Goal: Information Seeking & Learning: Compare options

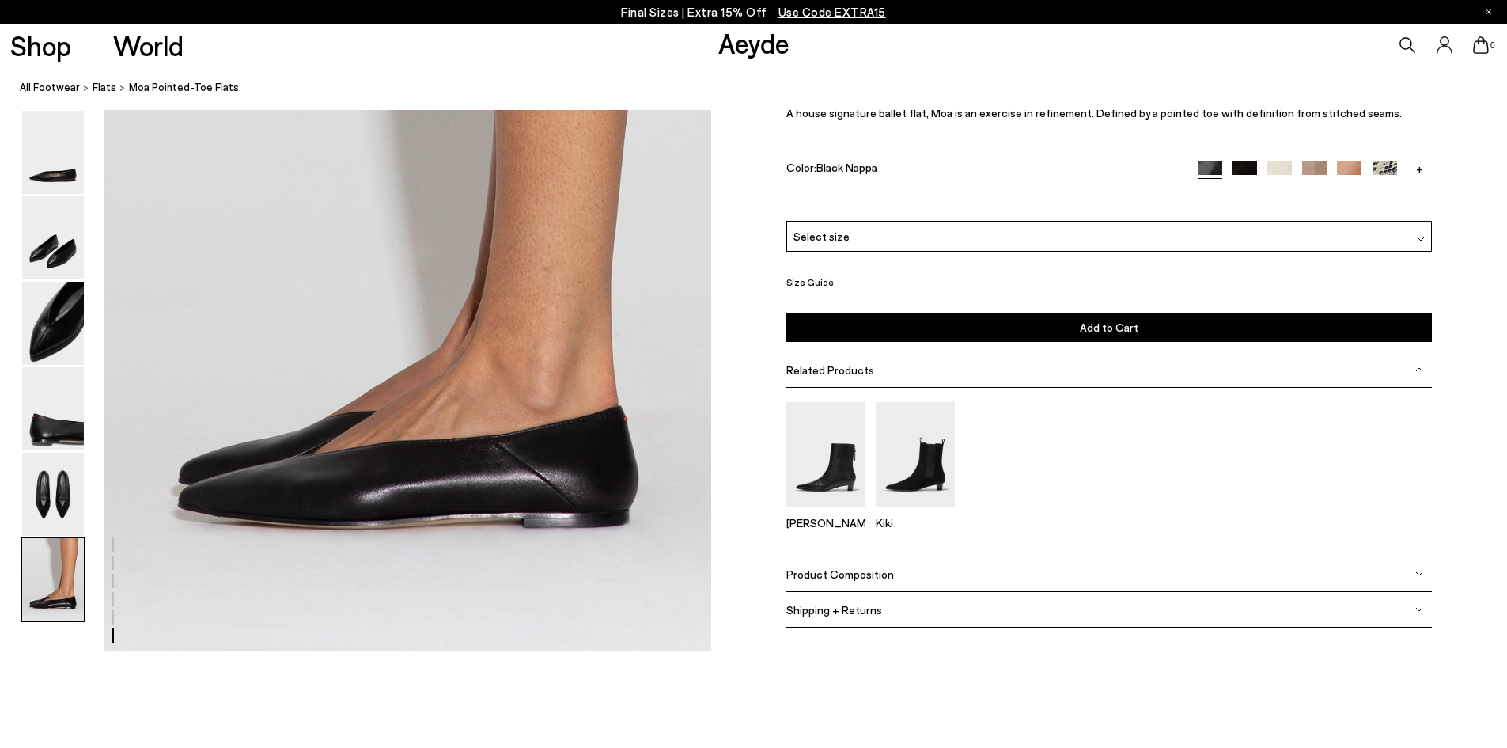
scroll to position [4153, 0]
click at [53, 320] on img at bounding box center [53, 323] width 62 height 83
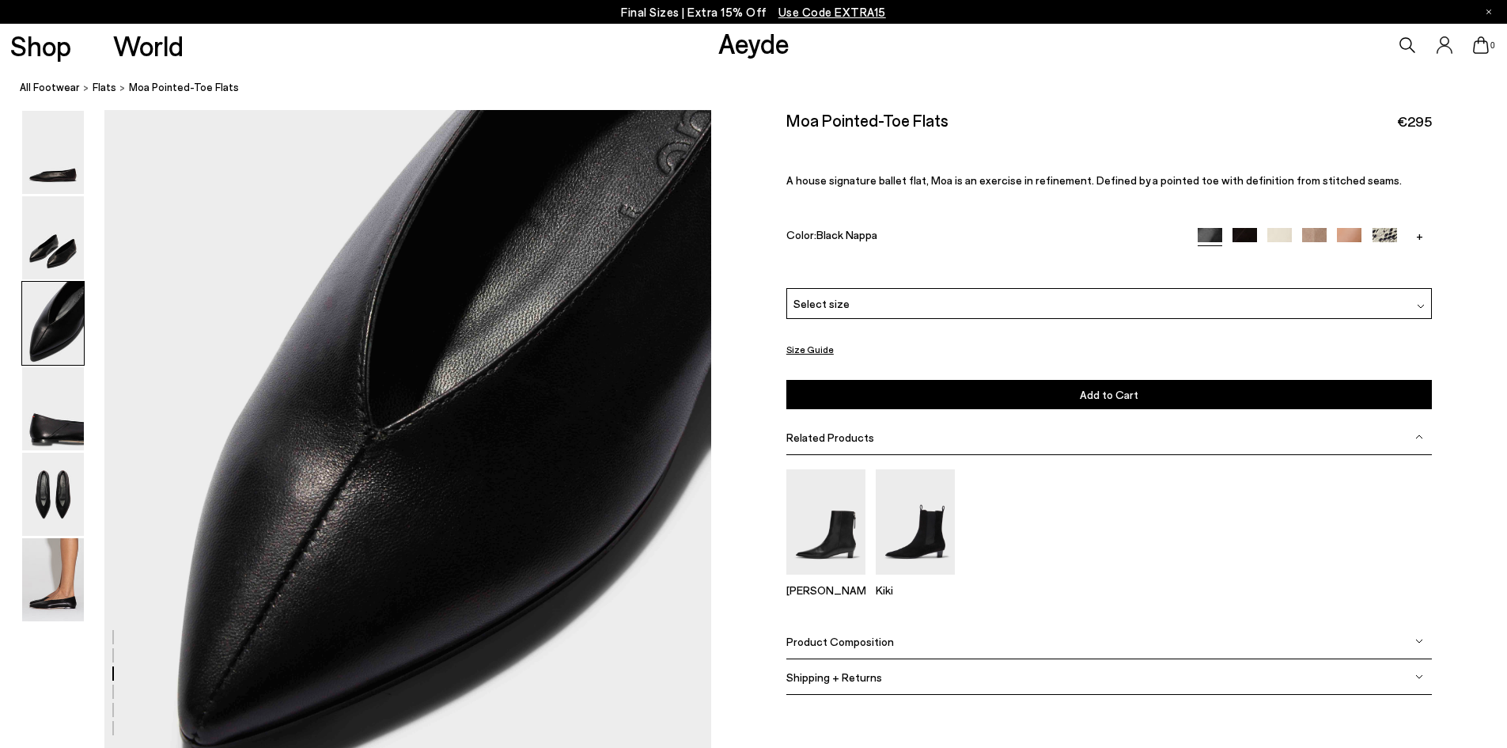
scroll to position [1453, 0]
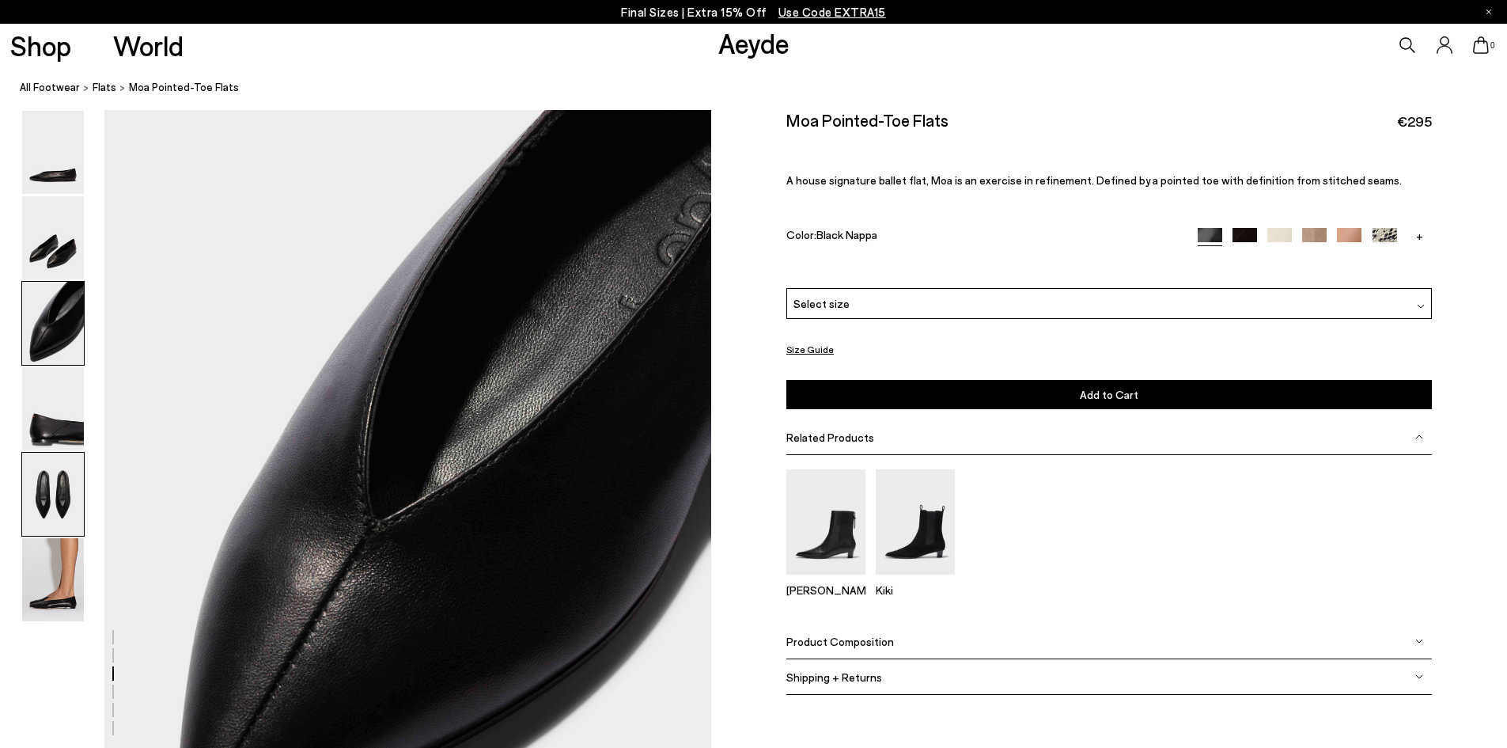
click at [40, 484] on img at bounding box center [53, 494] width 62 height 83
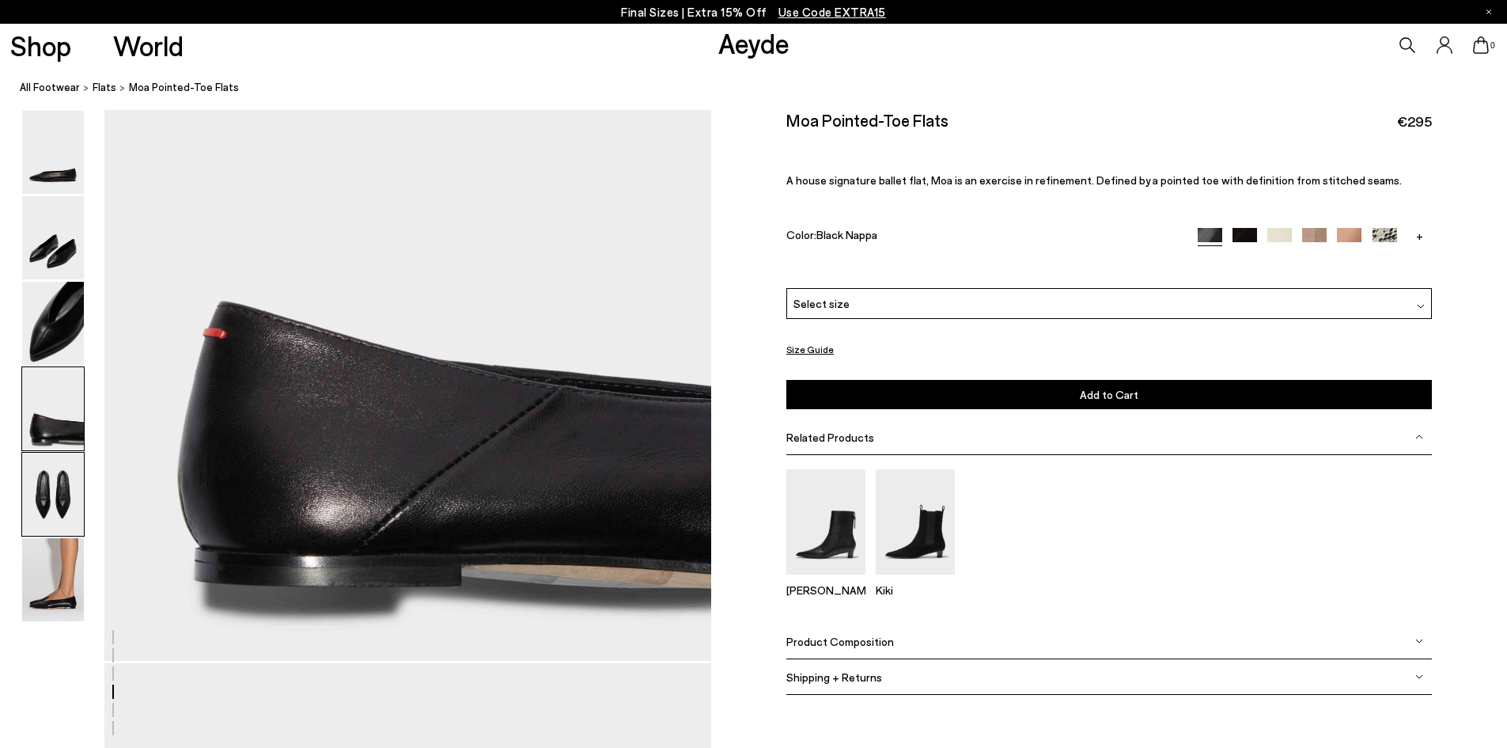
scroll to position [2442, 0]
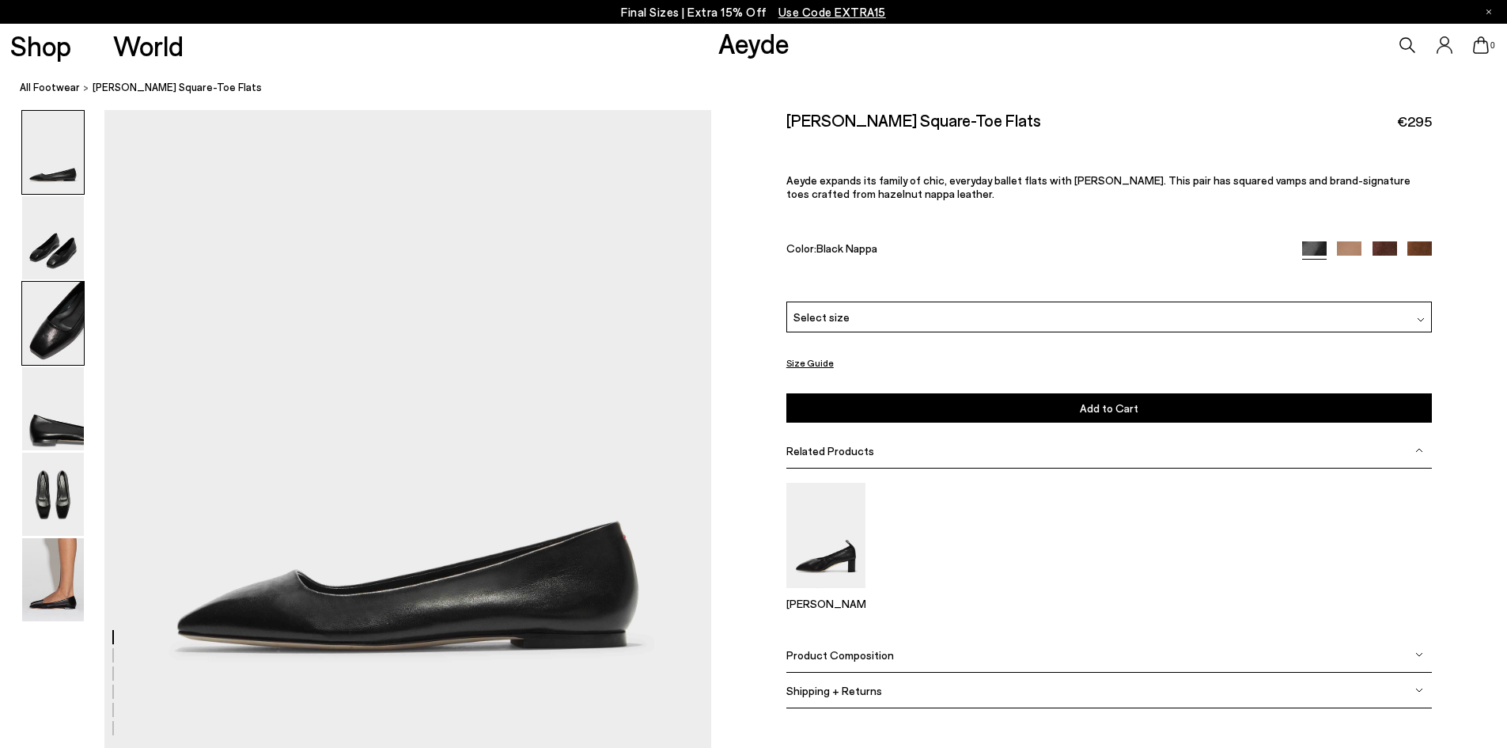
click at [70, 315] on img at bounding box center [53, 323] width 62 height 83
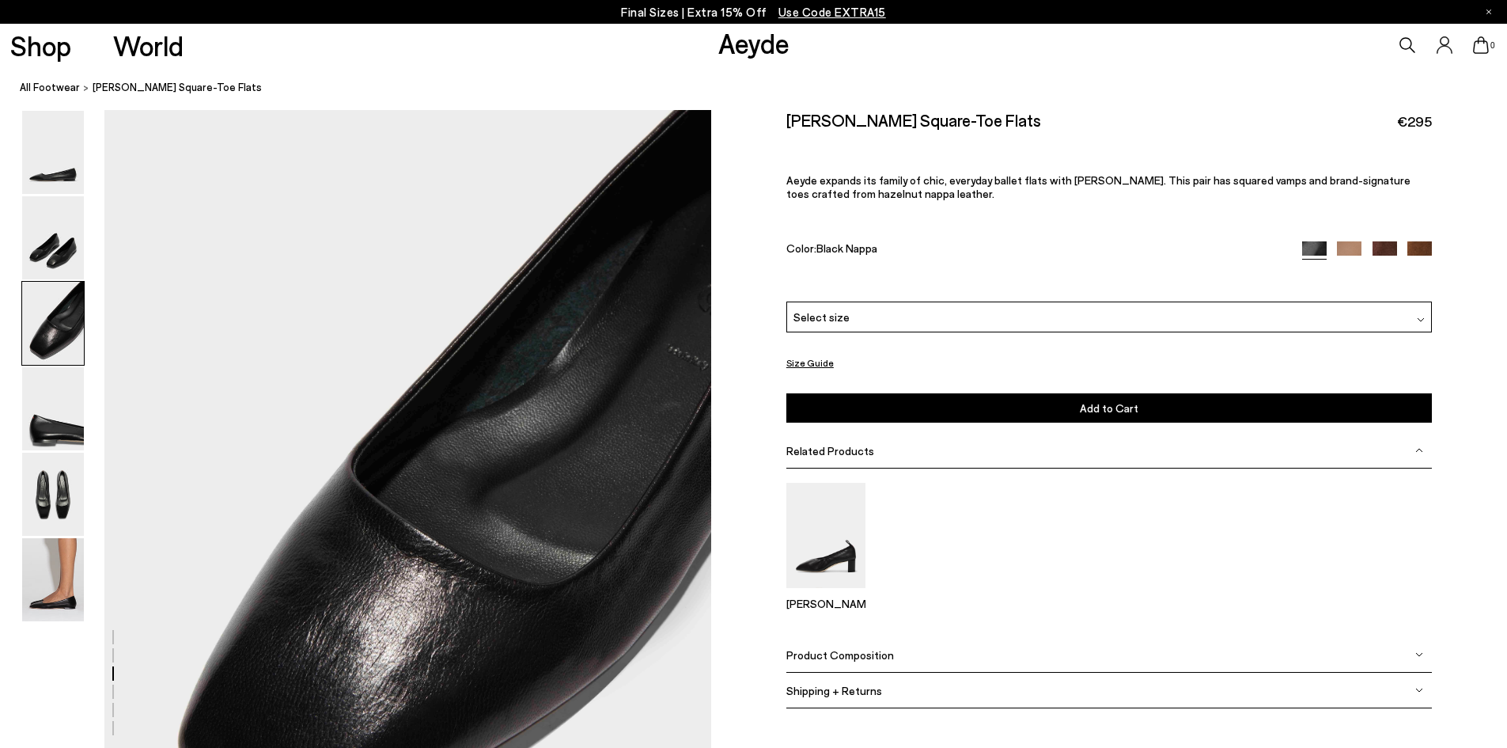
scroll to position [1532, 0]
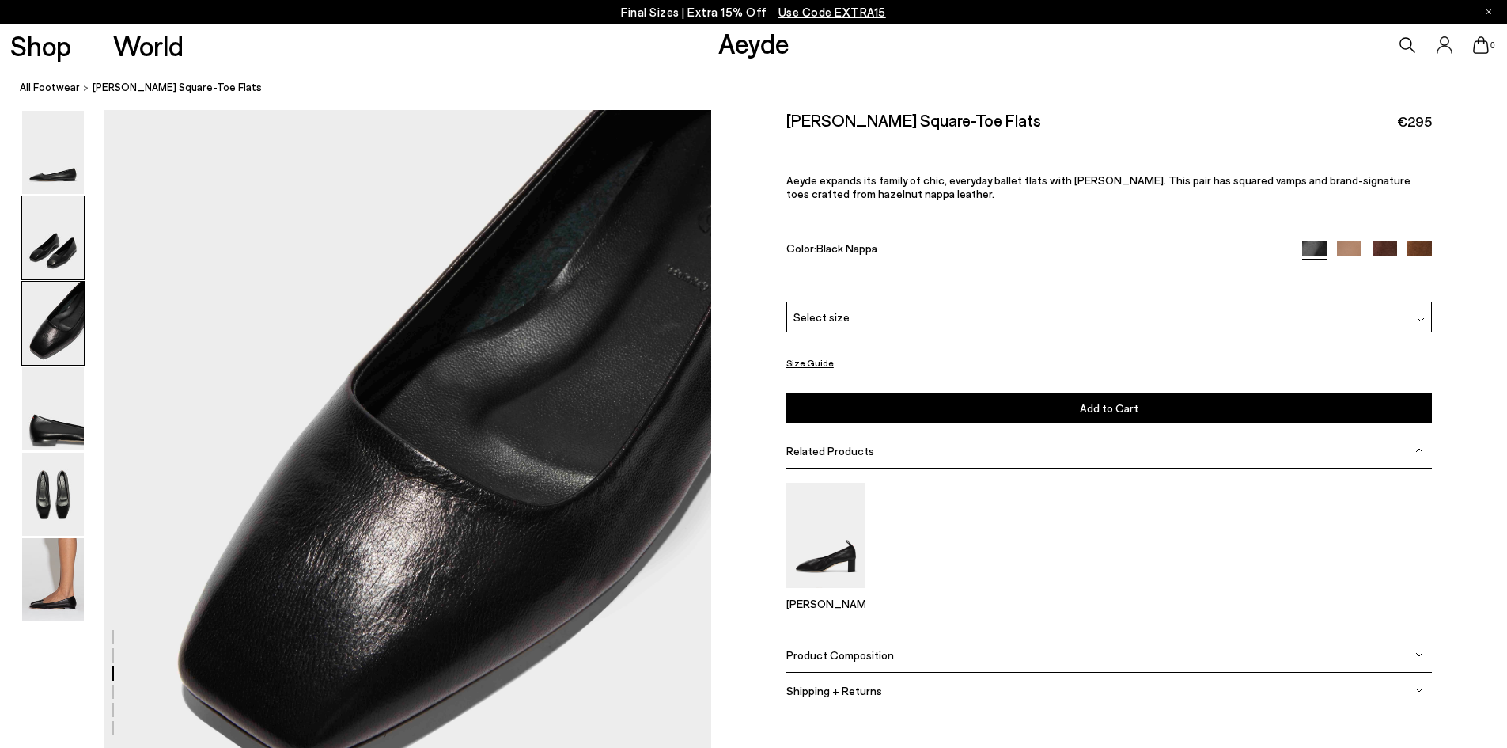
click at [41, 252] on img at bounding box center [53, 237] width 62 height 83
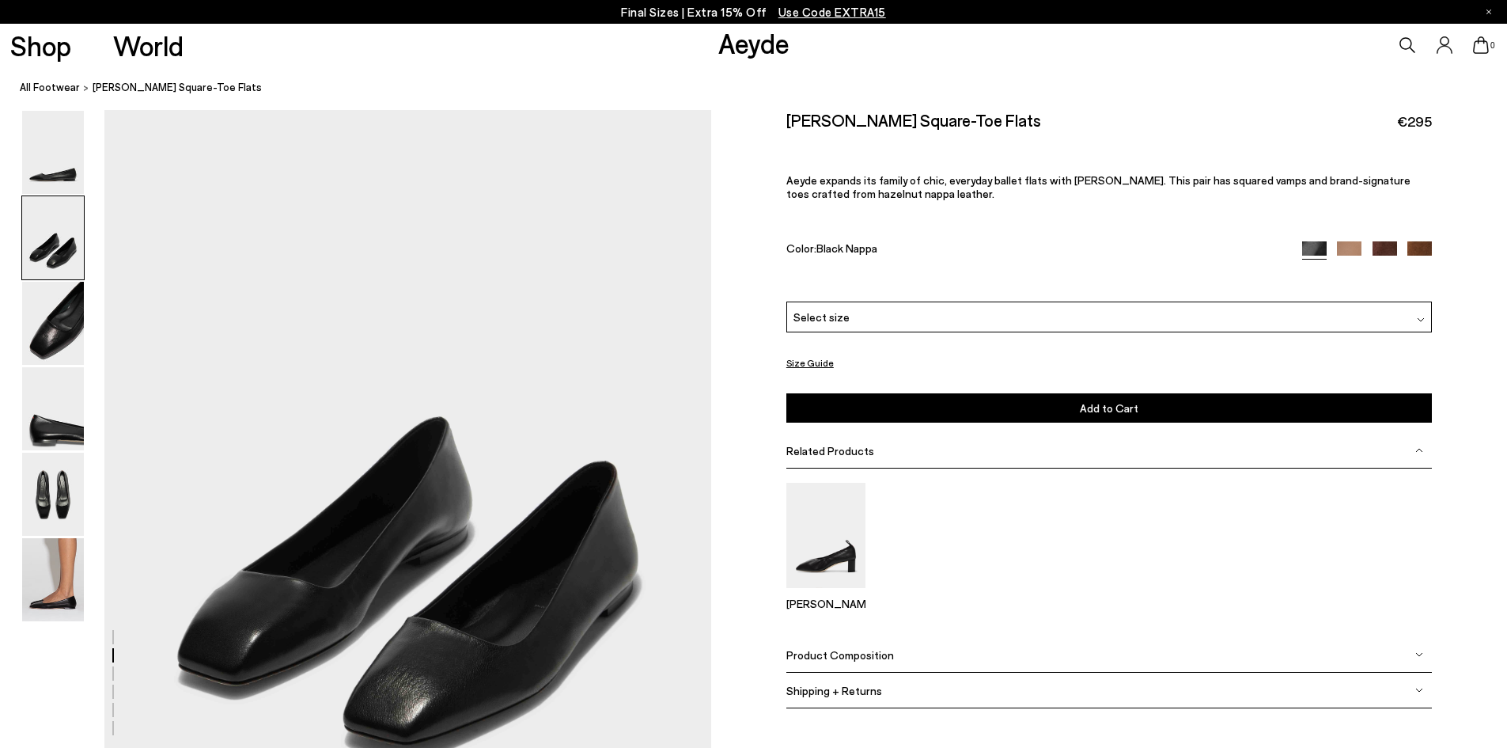
scroll to position [642, 0]
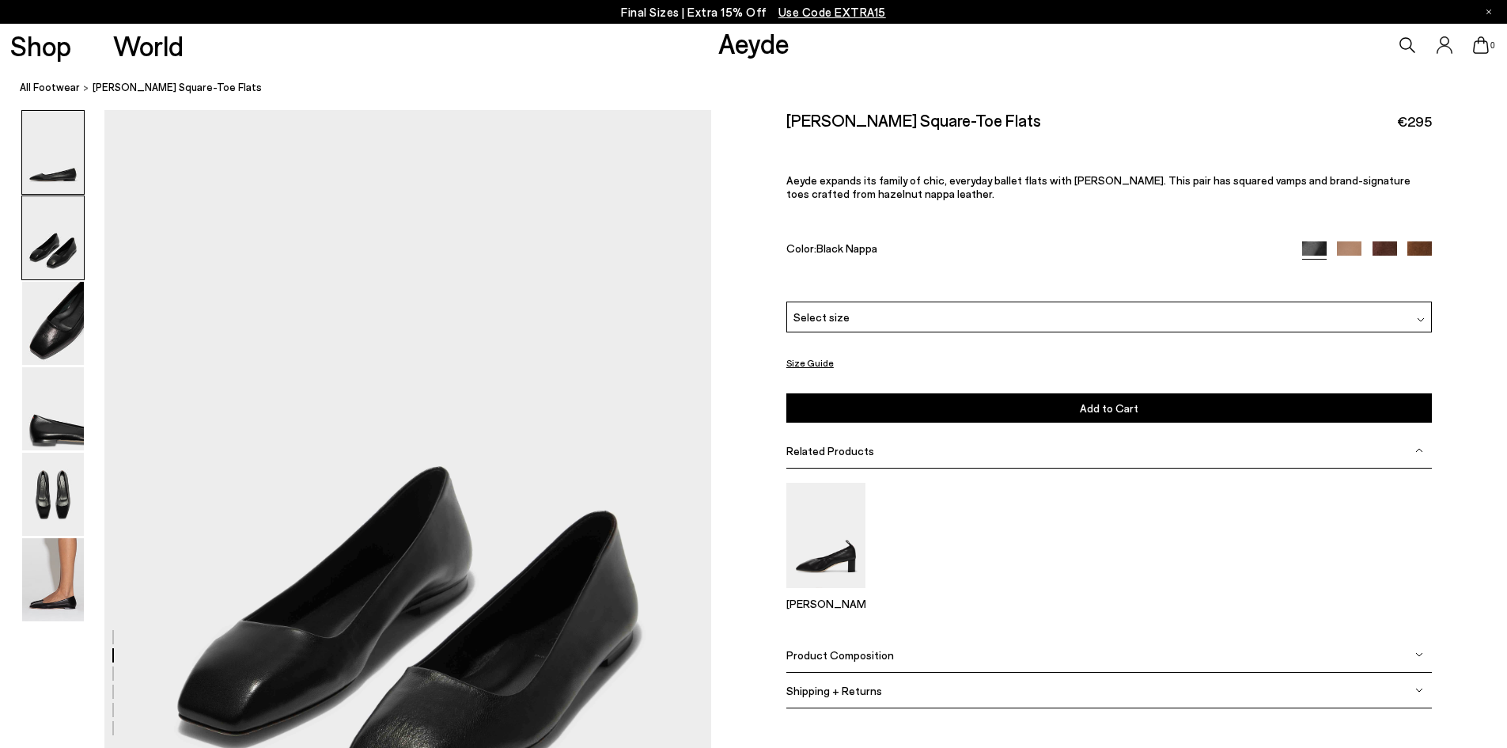
click at [40, 161] on img at bounding box center [53, 152] width 62 height 83
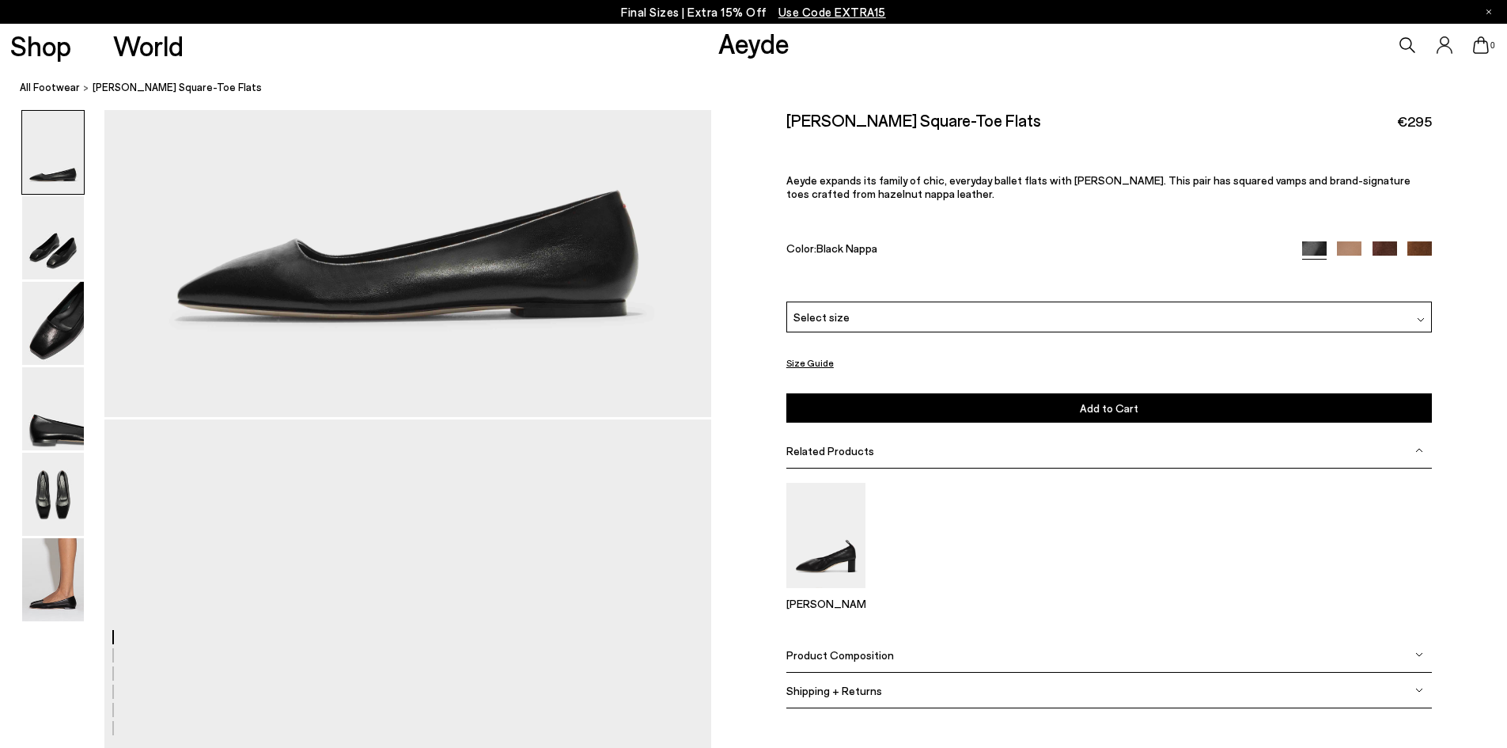
scroll to position [0, 0]
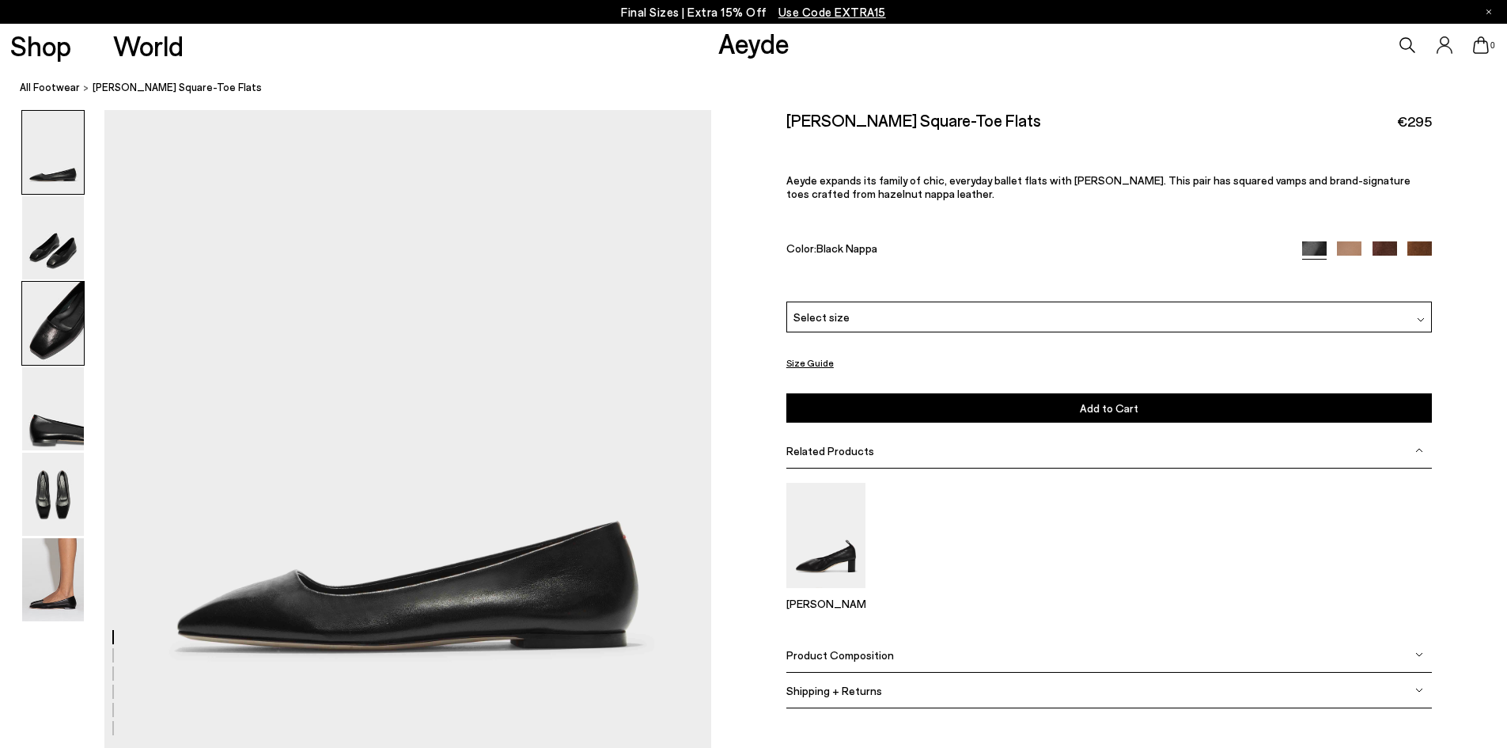
click at [54, 313] on img at bounding box center [53, 323] width 62 height 83
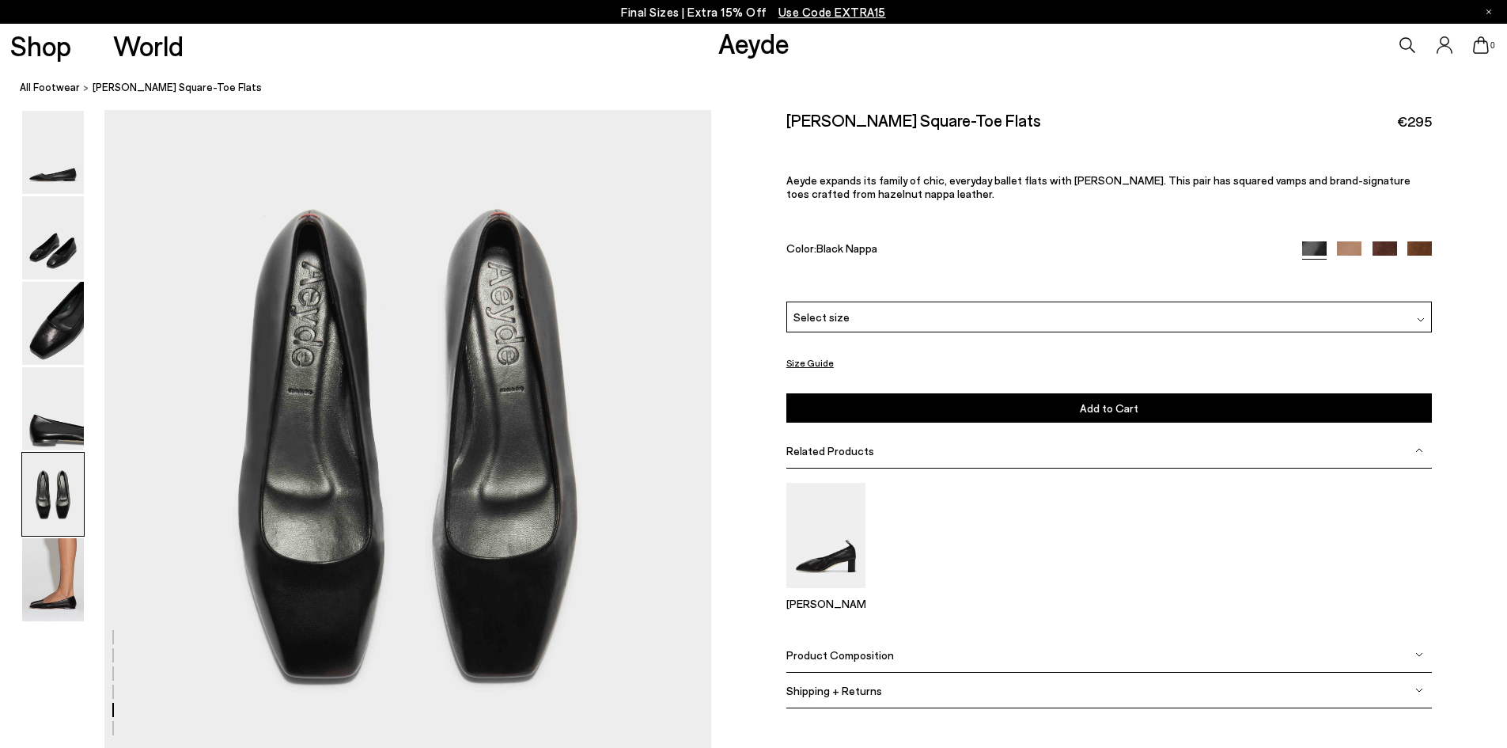
scroll to position [3194, 0]
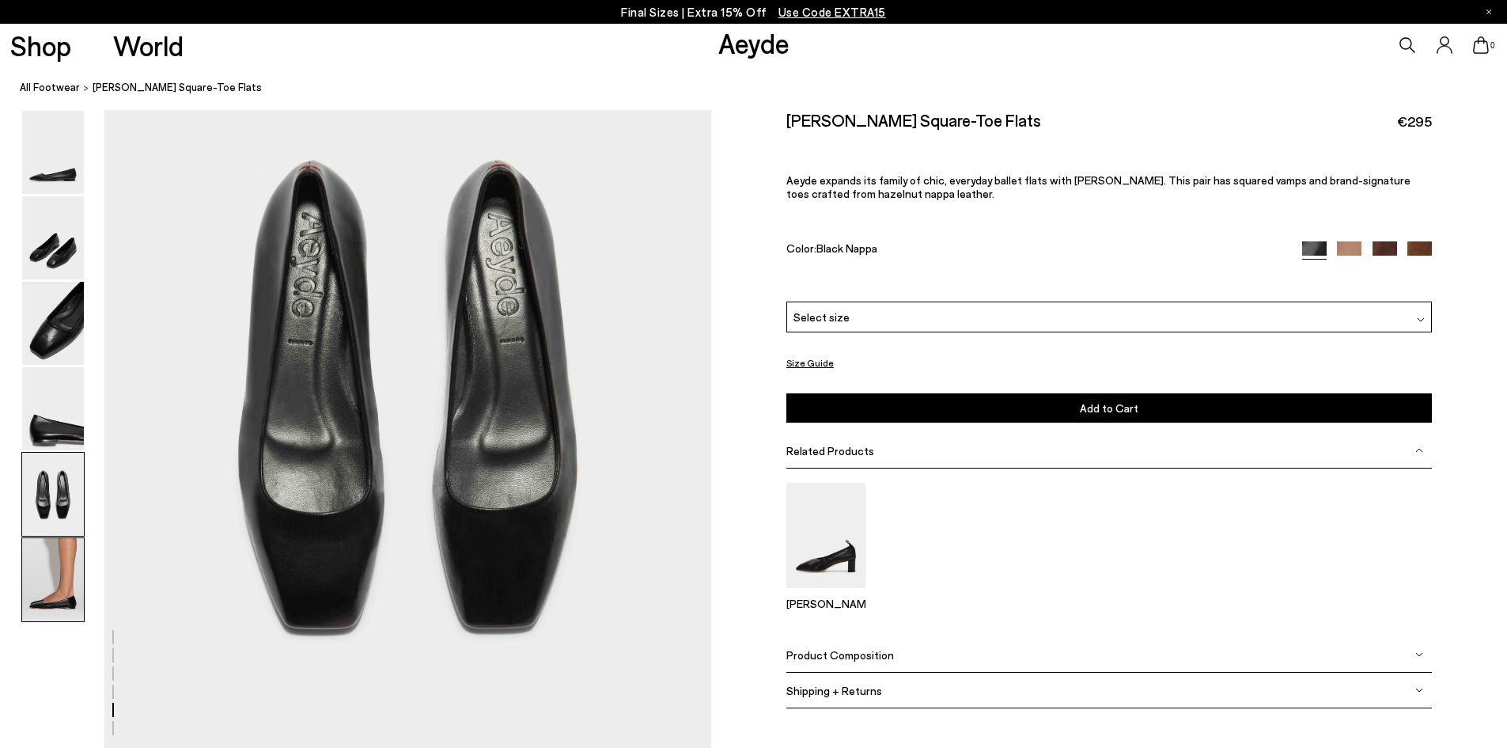
click at [51, 578] on img at bounding box center [53, 579] width 62 height 83
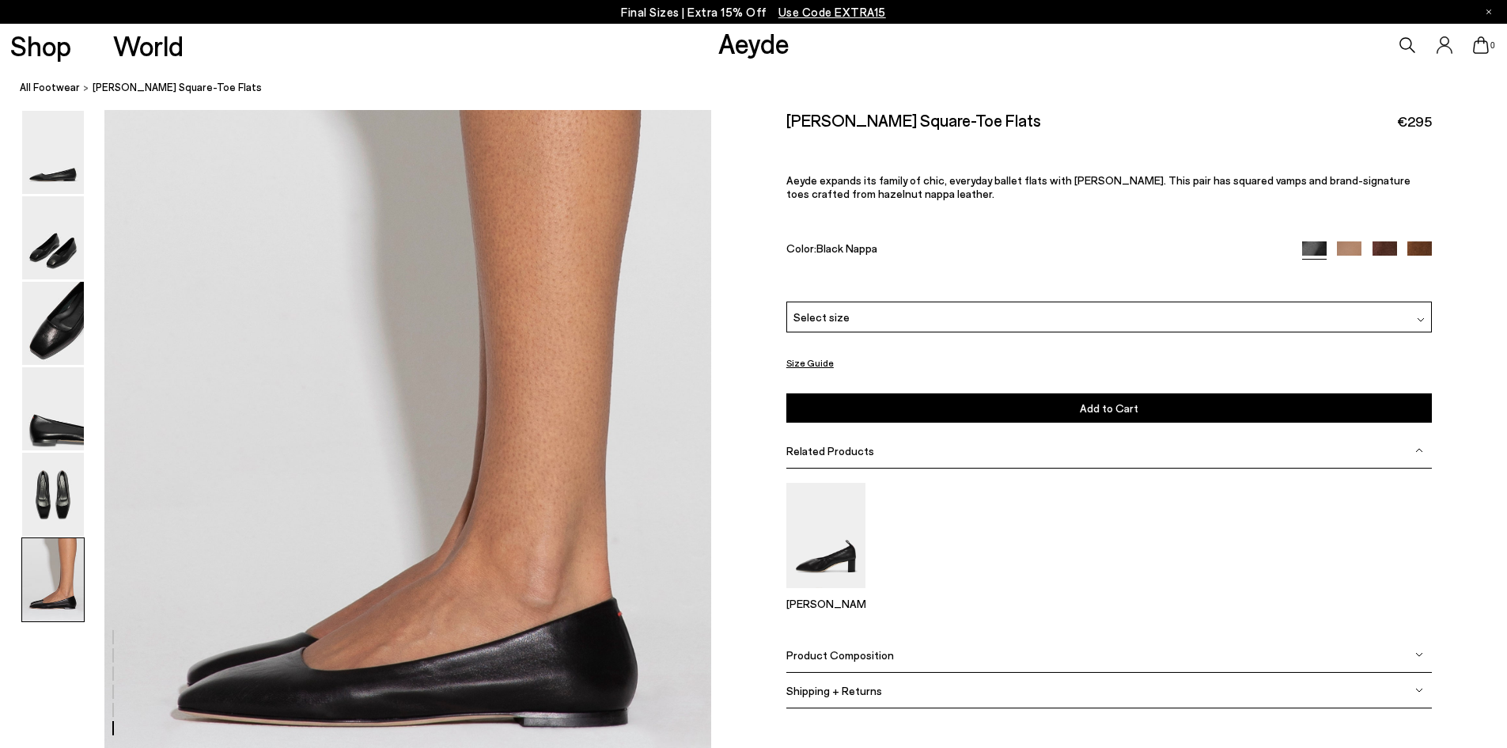
scroll to position [3995, 0]
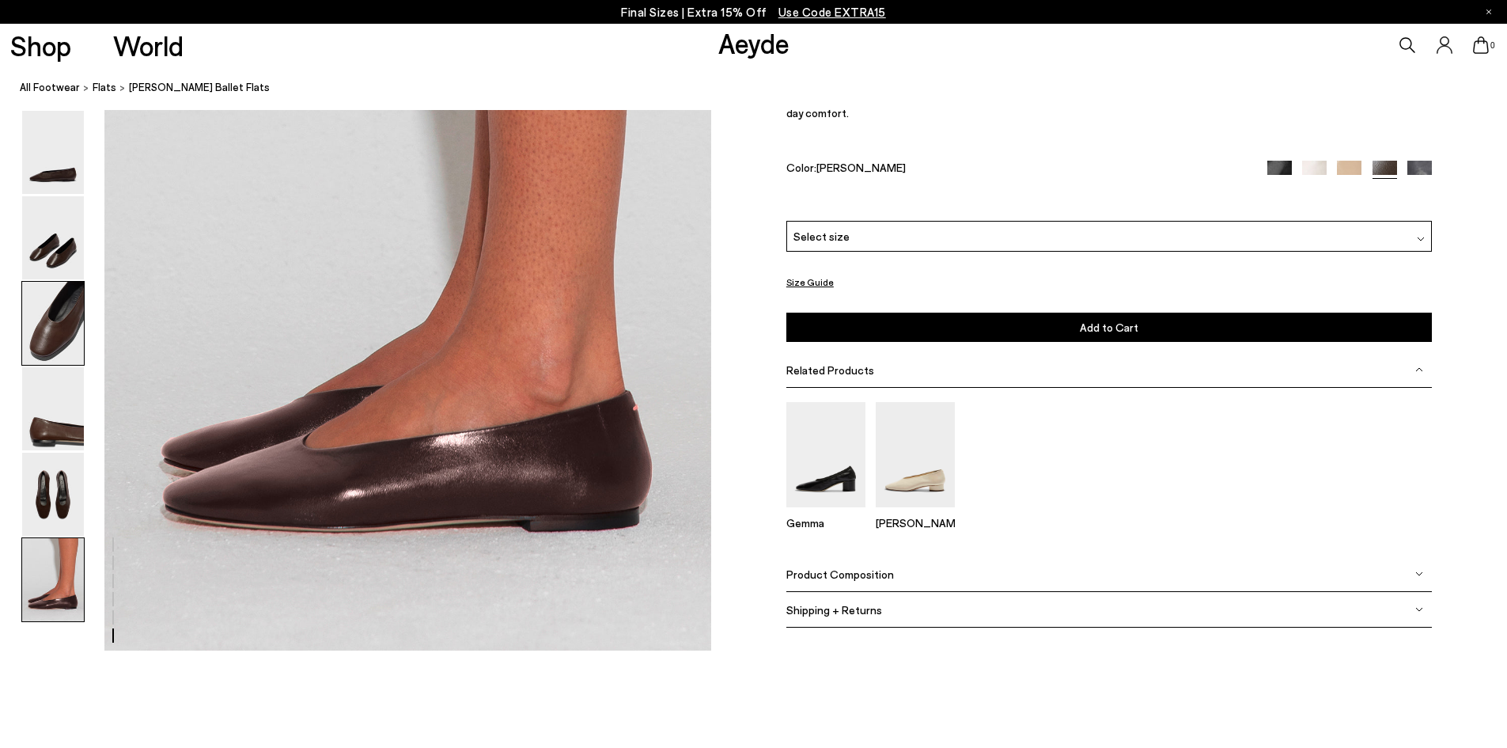
click at [47, 324] on img at bounding box center [53, 323] width 62 height 83
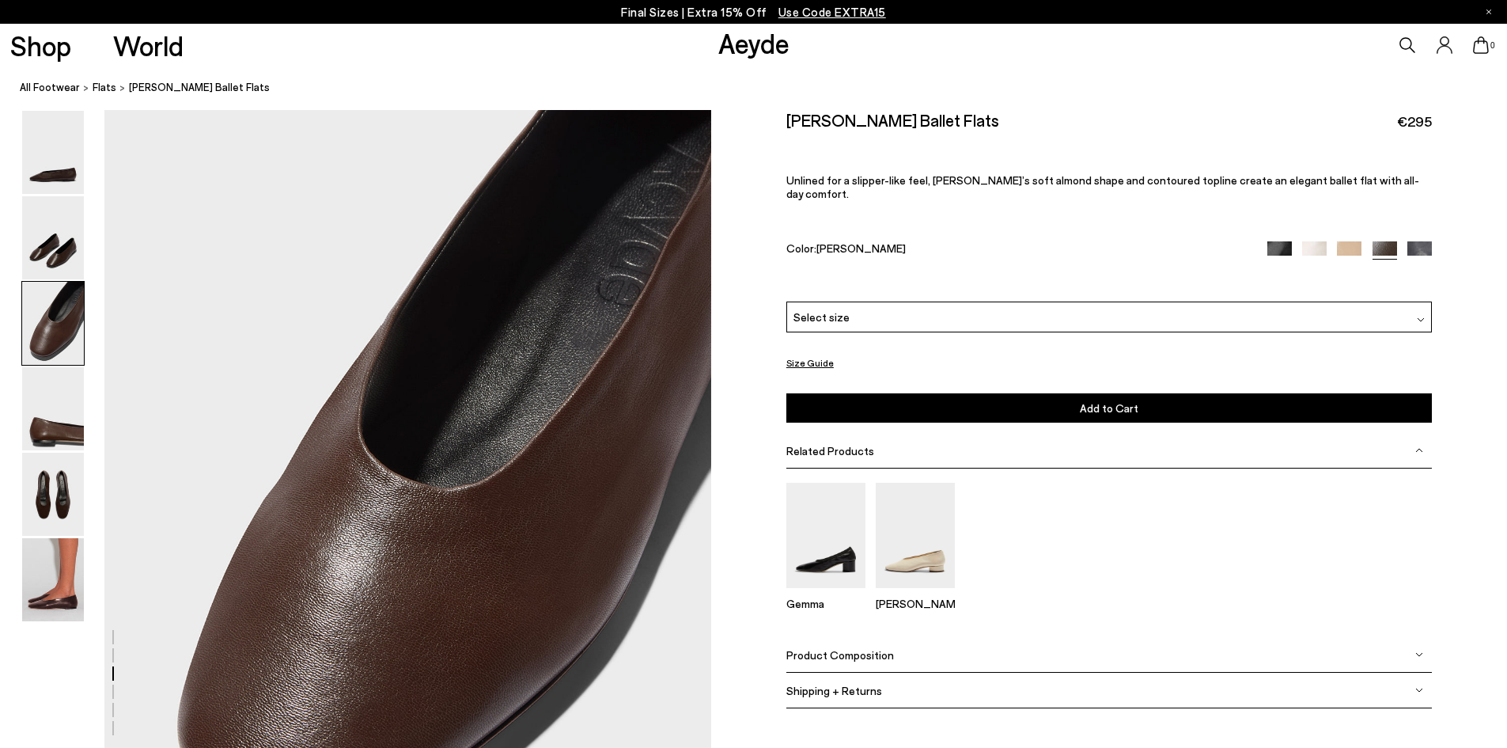
scroll to position [1453, 0]
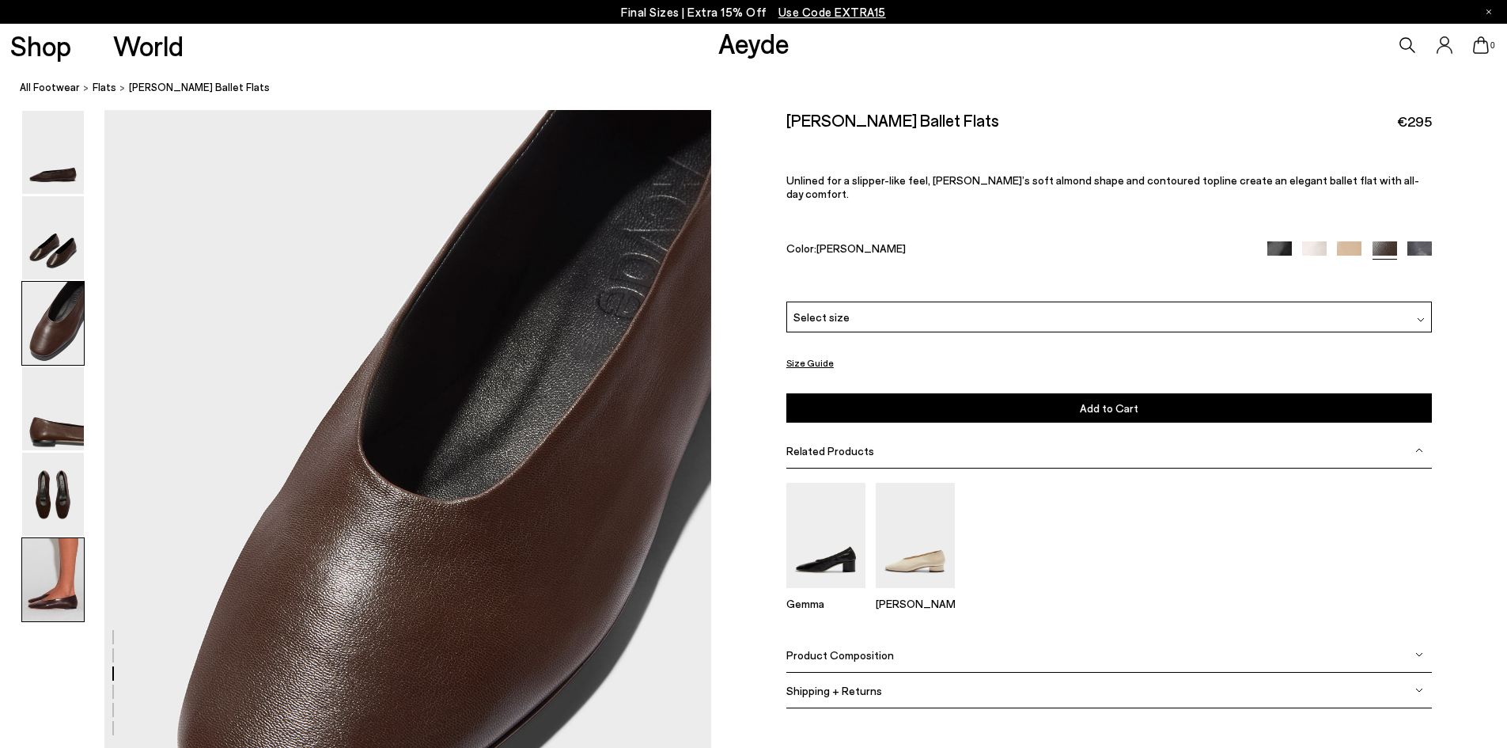
click at [61, 600] on img at bounding box center [53, 579] width 62 height 83
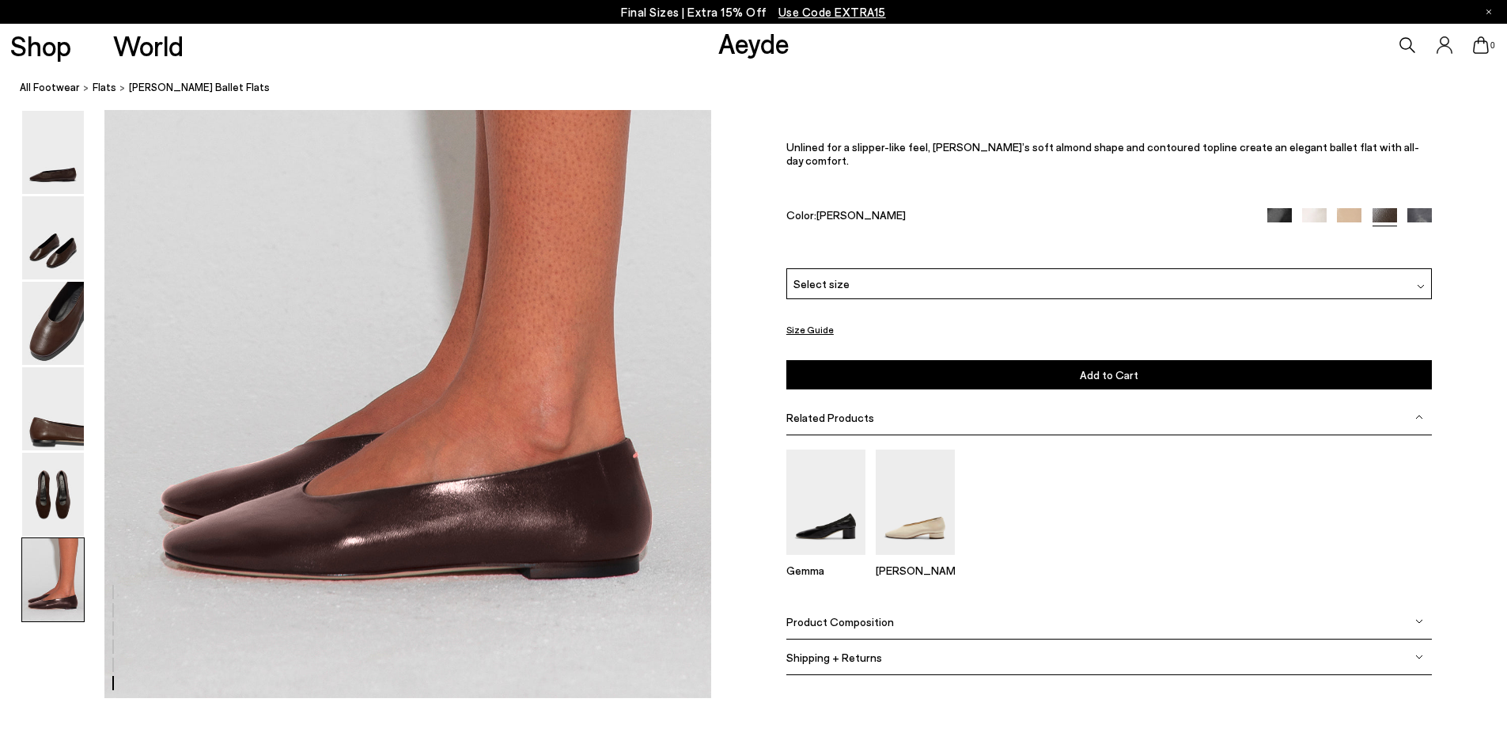
scroll to position [4312, 0]
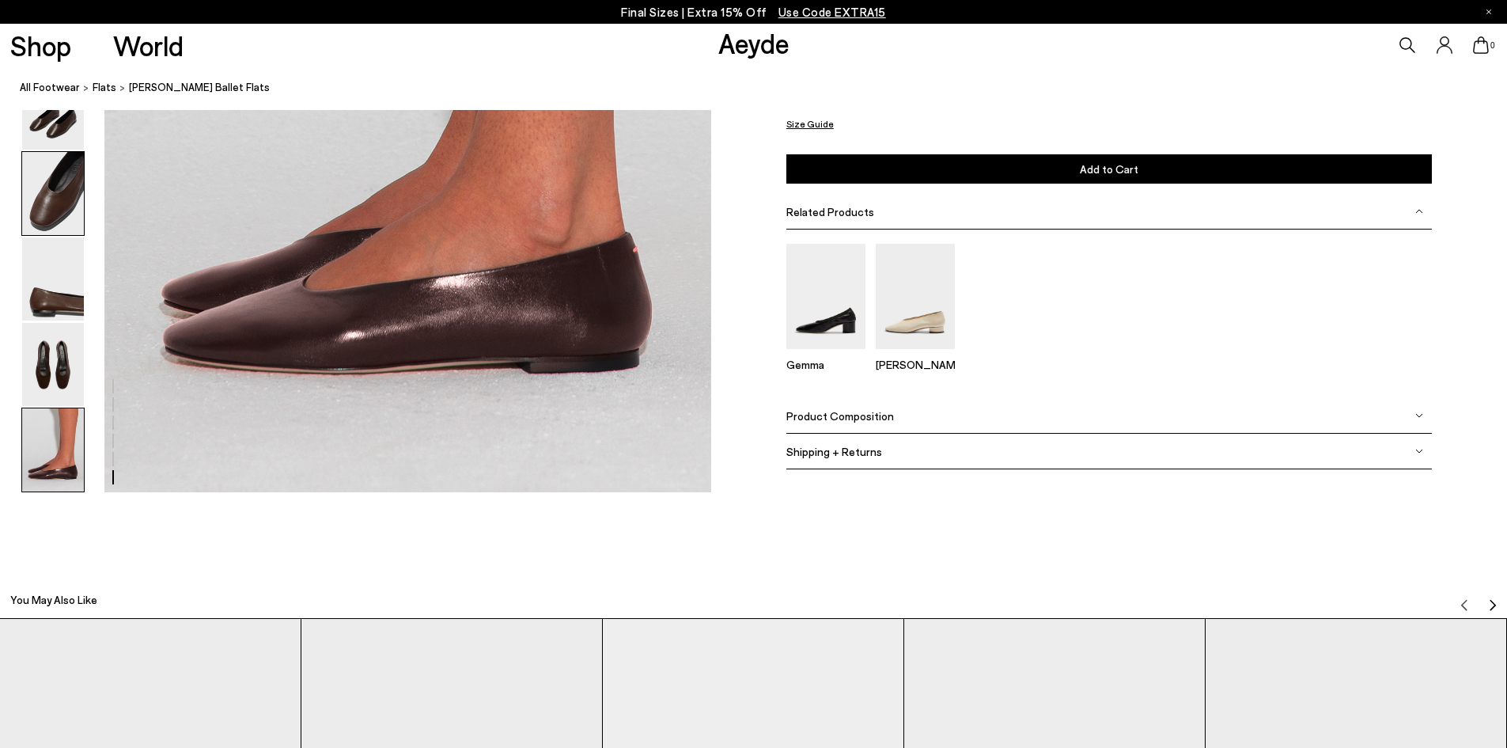
click at [71, 199] on img at bounding box center [53, 193] width 62 height 83
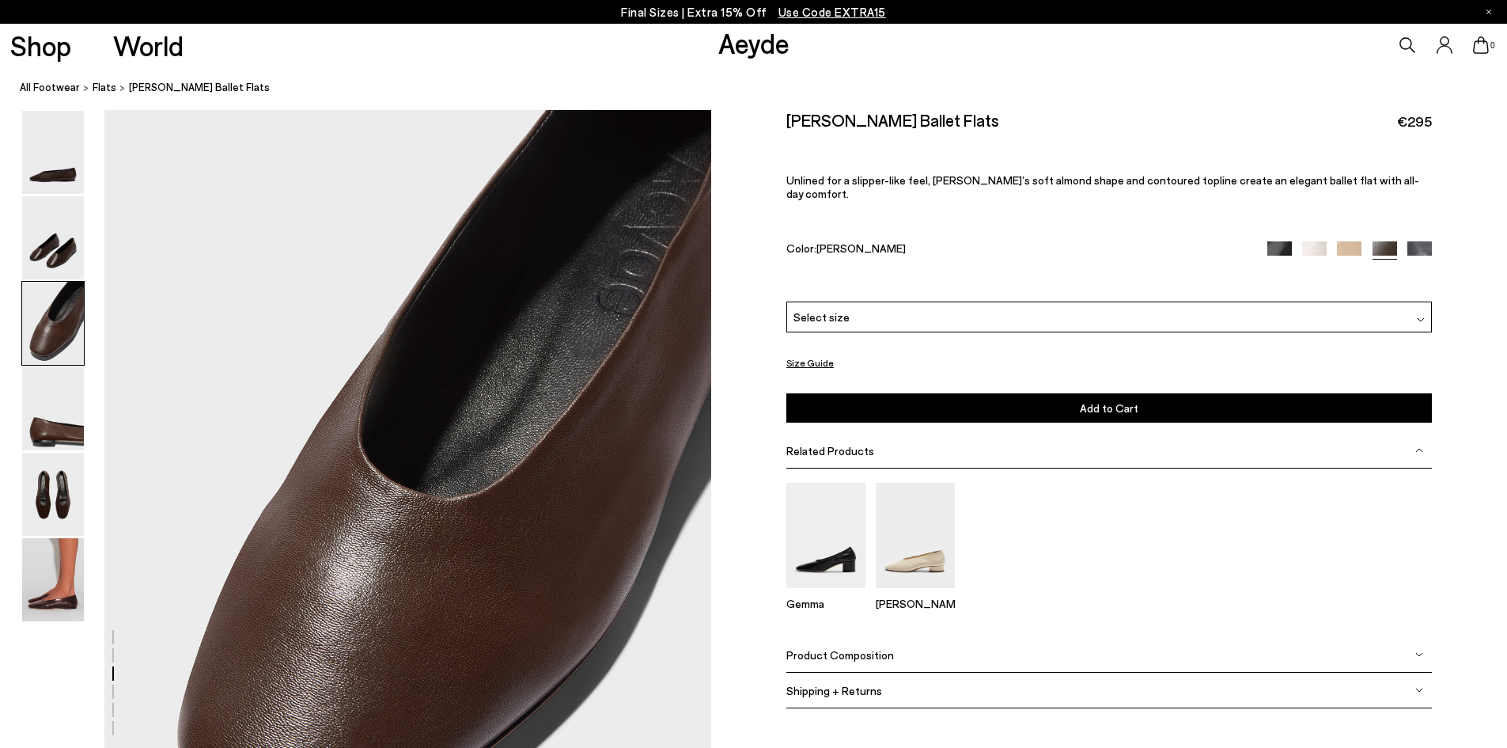
scroll to position [1453, 0]
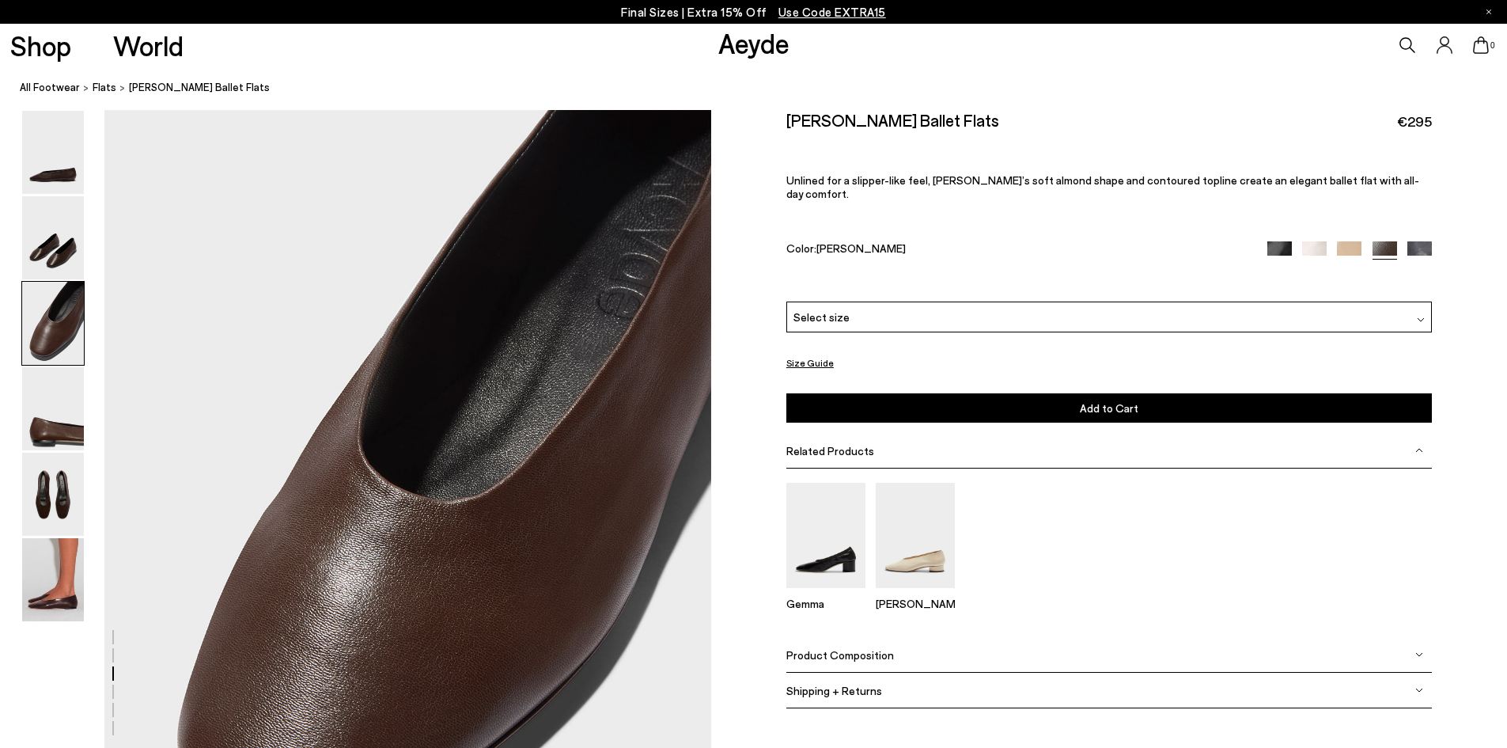
click at [861, 309] on div "Select size" at bounding box center [1110, 316] width 646 height 31
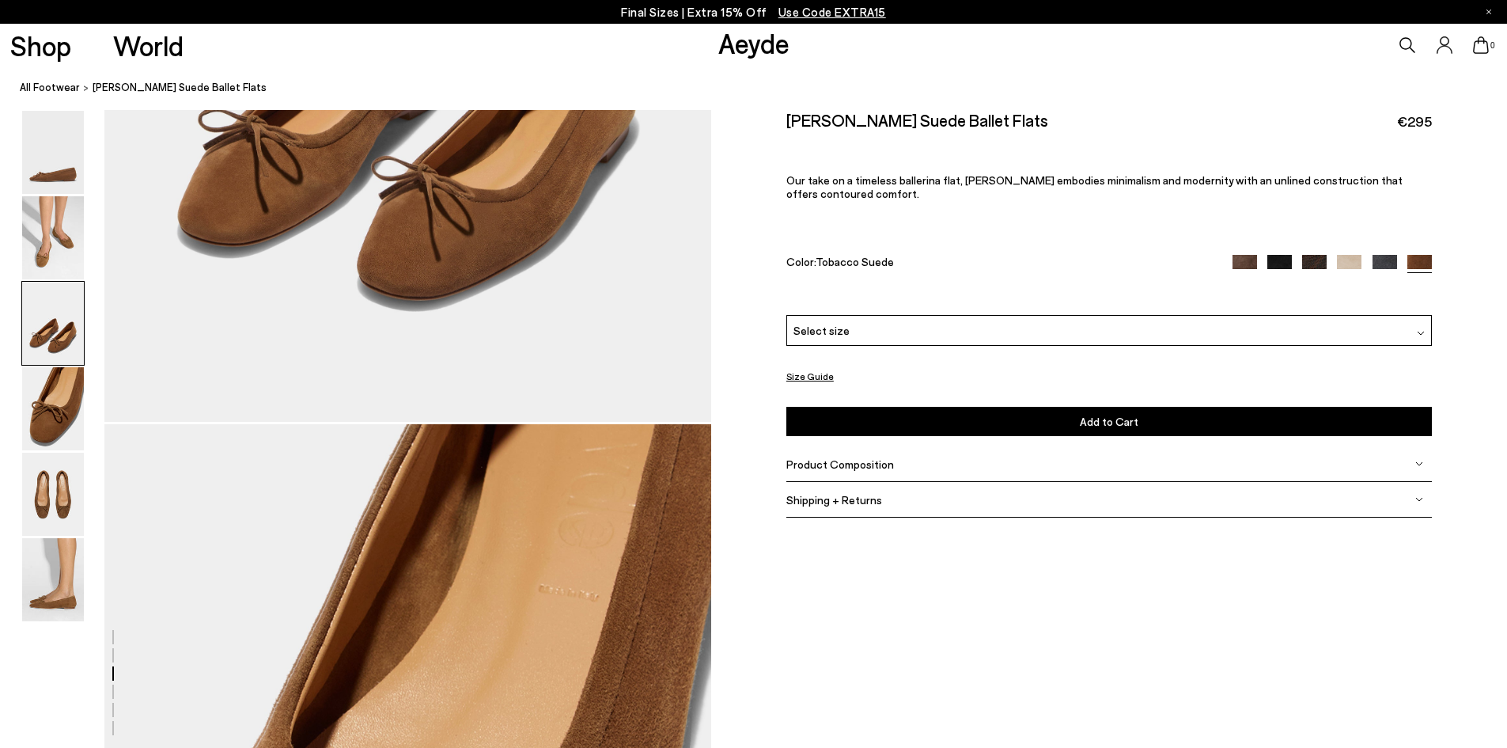
scroll to position [1947, 0]
click at [854, 329] on div "Select size" at bounding box center [1110, 330] width 646 height 31
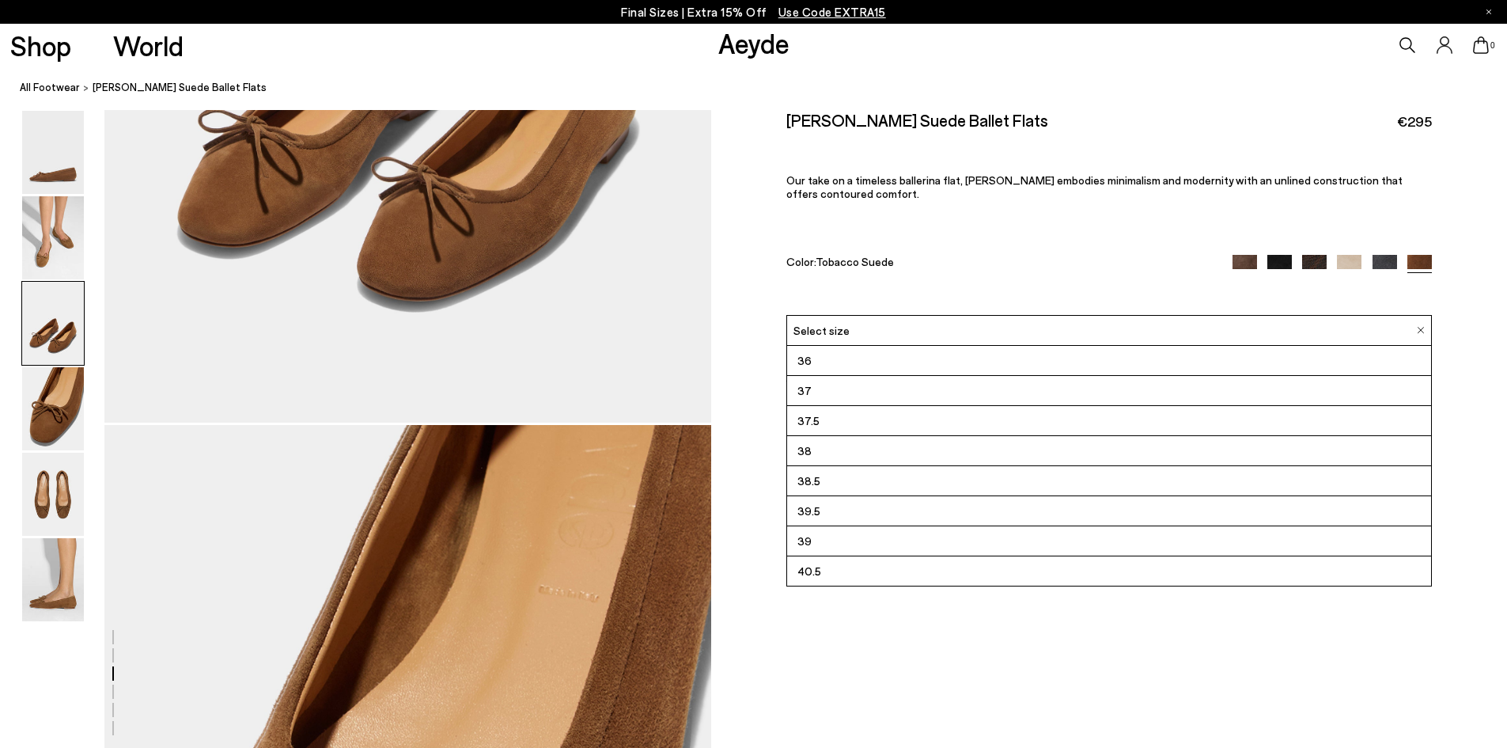
click at [825, 17] on span "Use Code EXTRA15" at bounding box center [833, 12] width 108 height 14
